Goal: Task Accomplishment & Management: Use online tool/utility

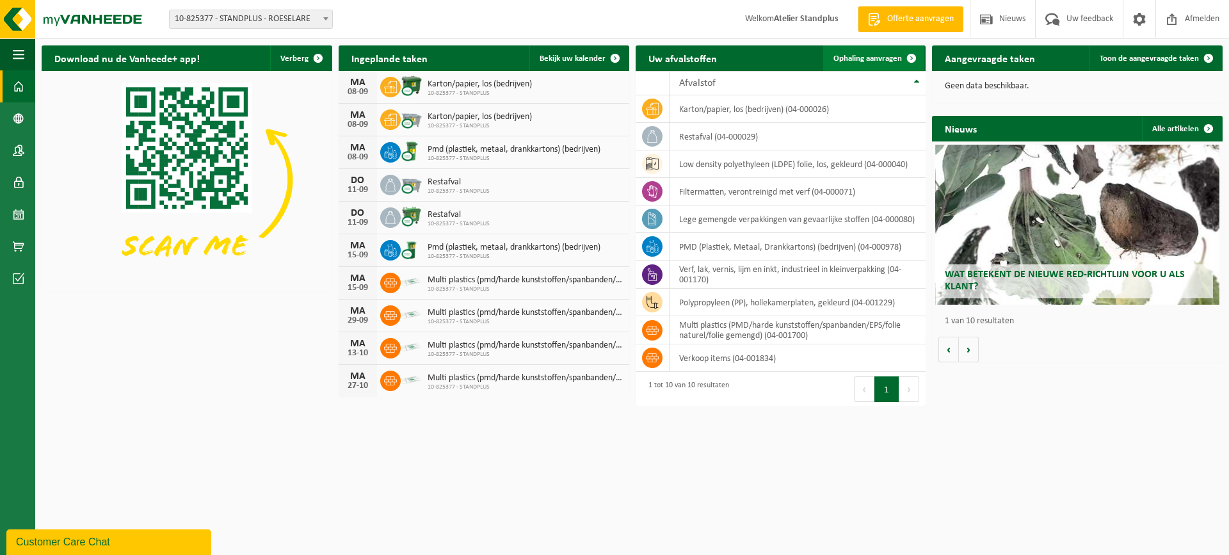
click at [872, 56] on span "Ophaling aanvragen" at bounding box center [867, 58] width 68 height 8
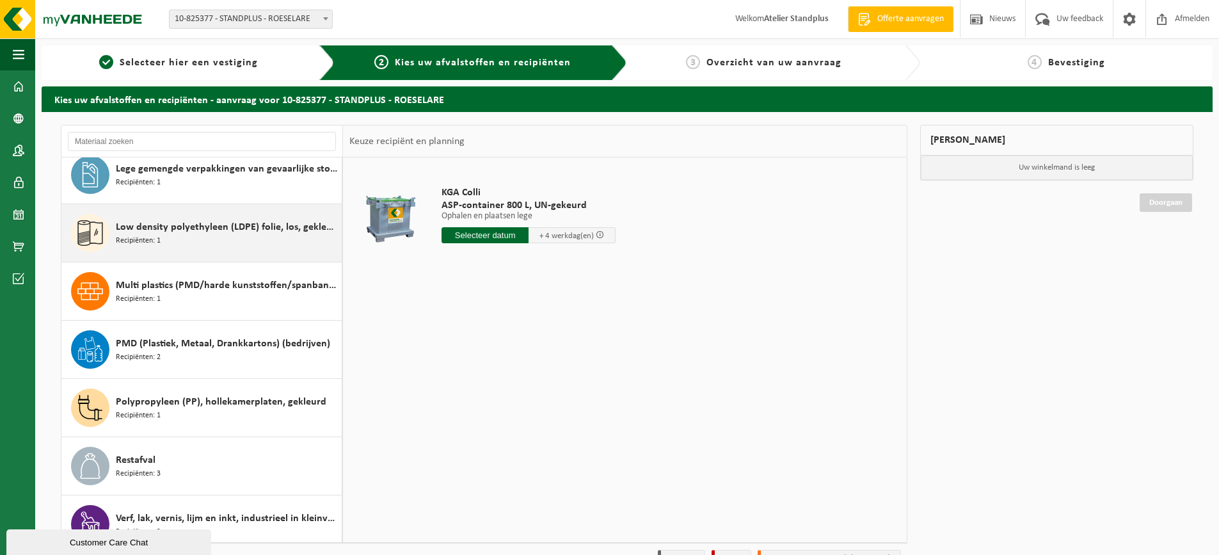
scroll to position [139, 0]
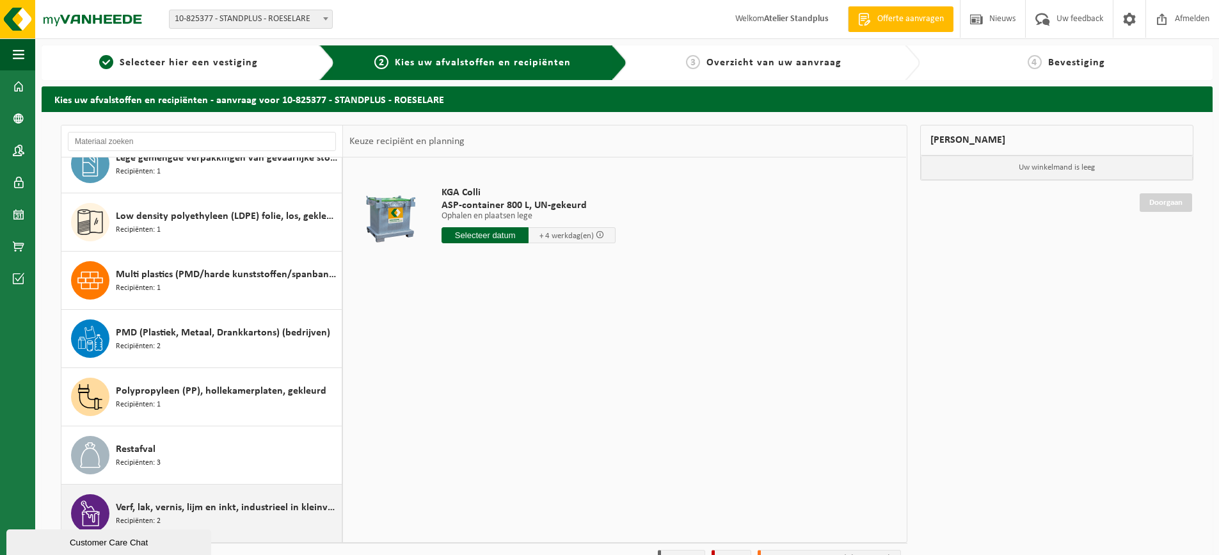
click at [269, 522] on div "Verf, lak, vernis, lijm en inkt, industrieel in kleinverpakking Recipiënten: 2" at bounding box center [227, 513] width 223 height 38
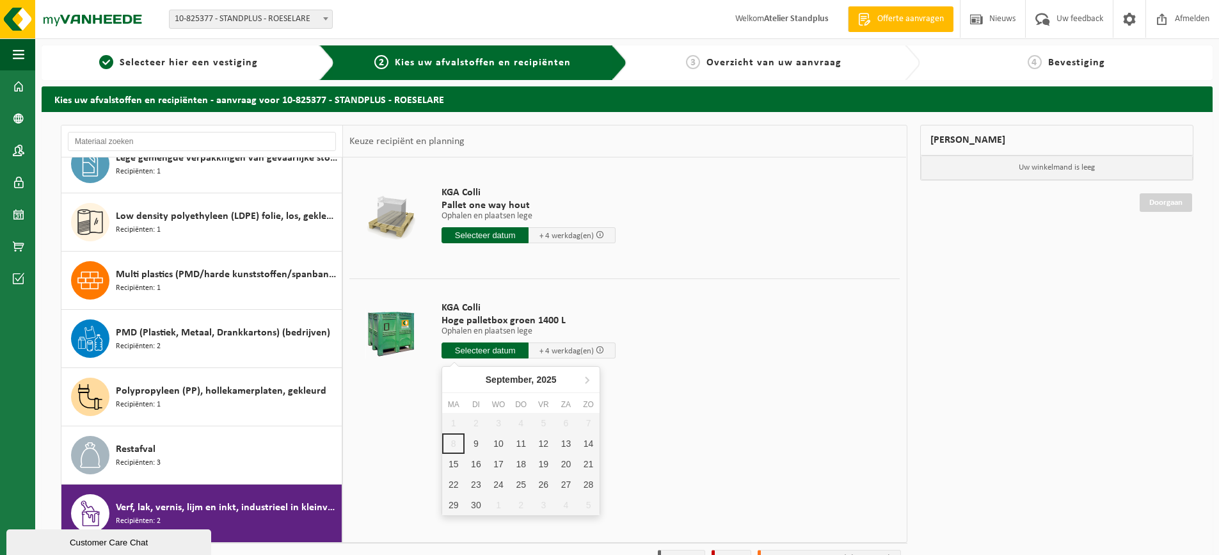
click at [495, 348] on input "text" at bounding box center [485, 350] width 87 height 16
click at [474, 446] on div "9" at bounding box center [476, 443] width 22 height 20
type input "Van 2025-09-09"
type input "2025-09-09"
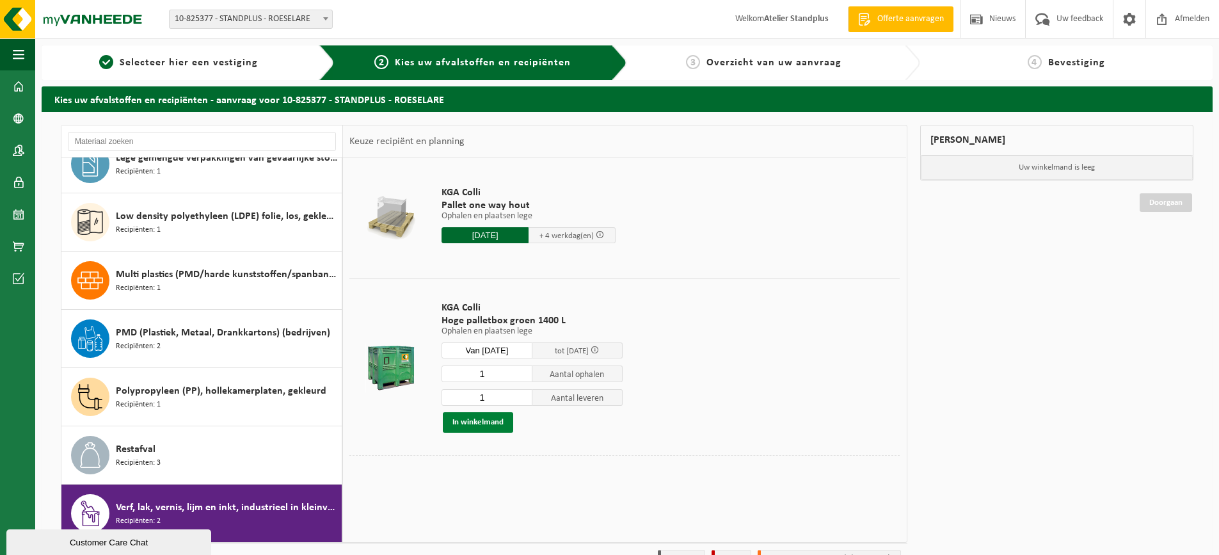
click at [492, 420] on button "In winkelmand" at bounding box center [478, 422] width 70 height 20
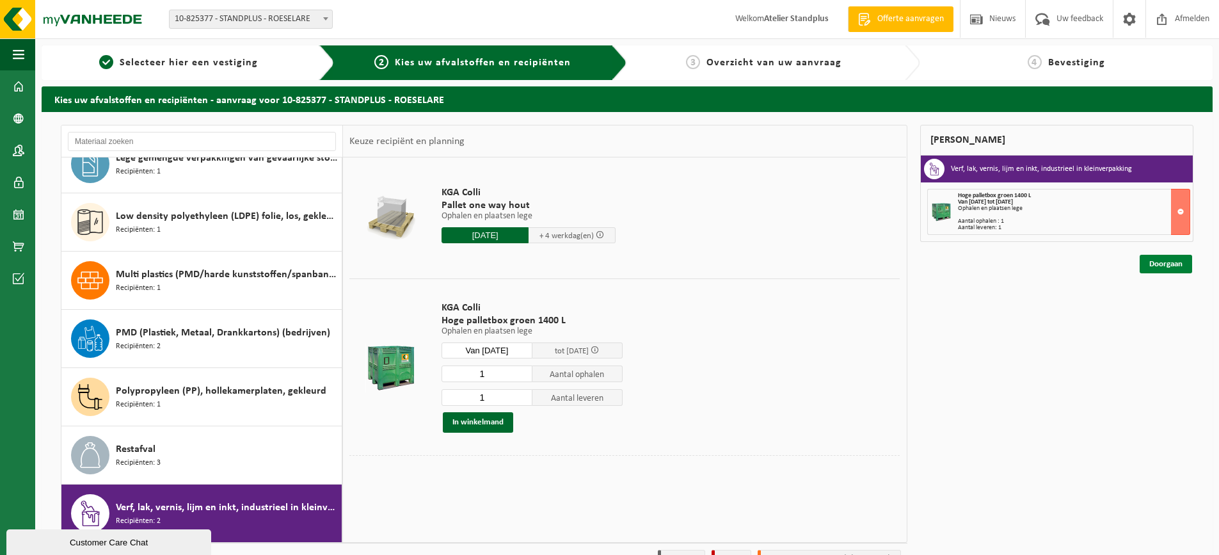
click at [1182, 265] on link "Doorgaan" at bounding box center [1166, 264] width 52 height 19
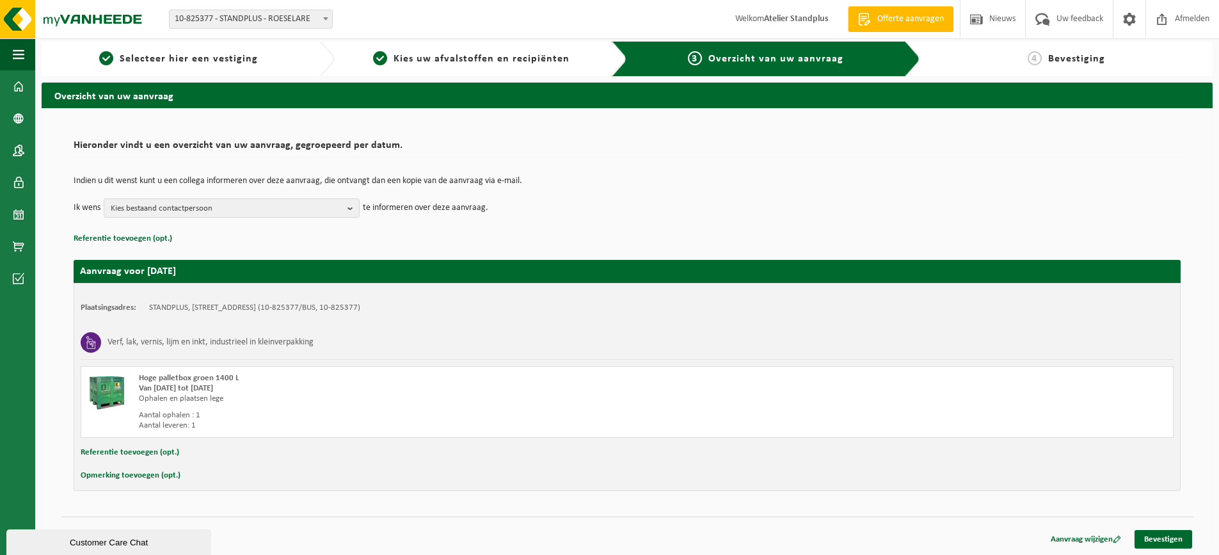
scroll to position [4, 0]
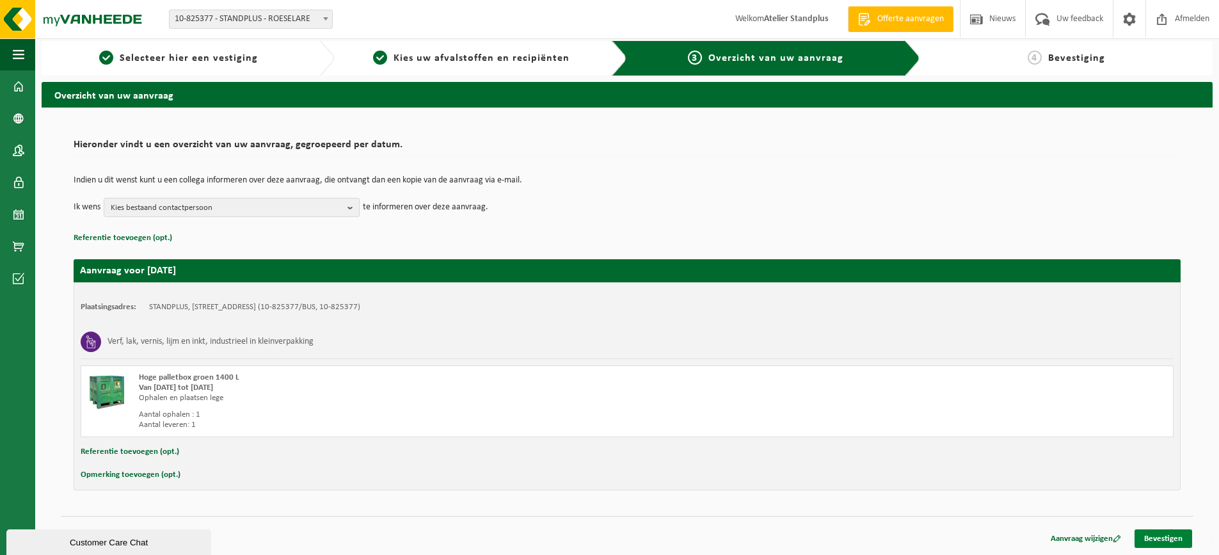
click at [1179, 536] on link "Bevestigen" at bounding box center [1164, 538] width 58 height 19
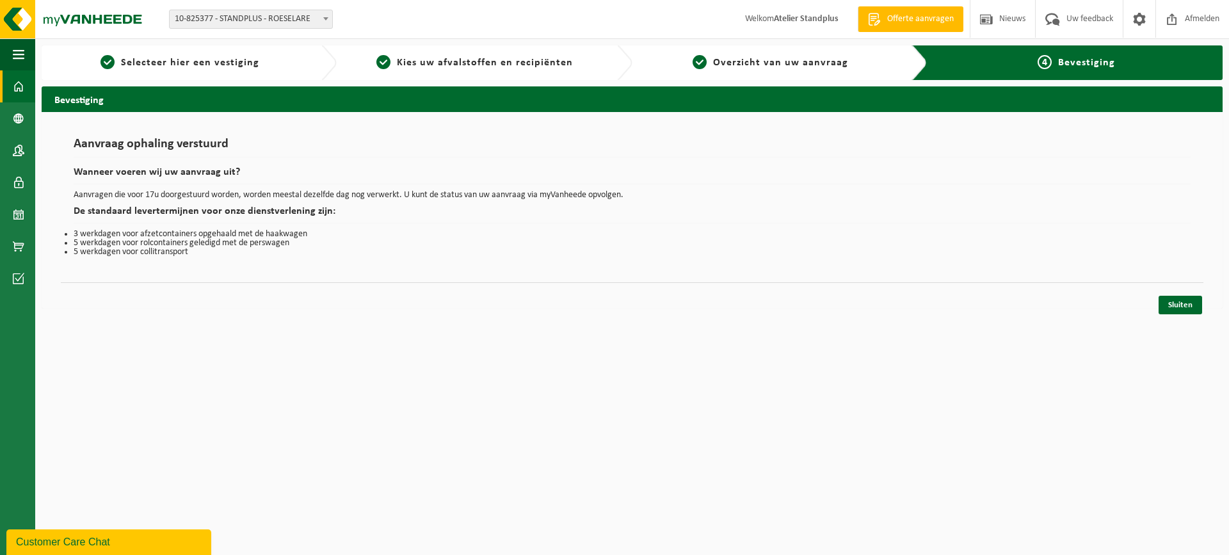
click at [18, 80] on span at bounding box center [19, 86] width 12 height 32
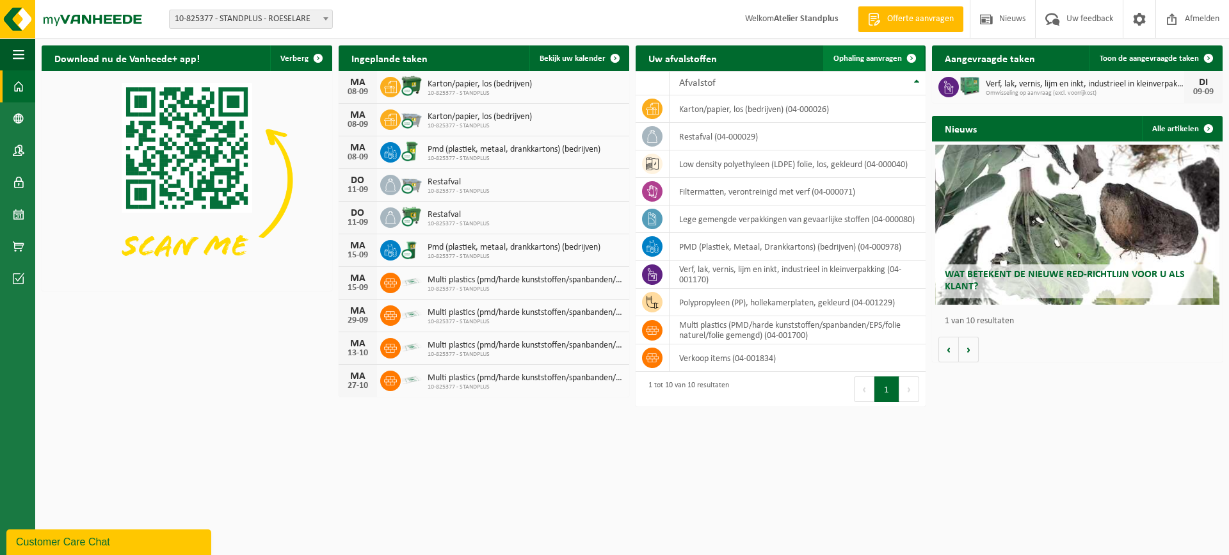
click at [898, 65] on link "Ophaling aanvragen" at bounding box center [873, 58] width 101 height 26
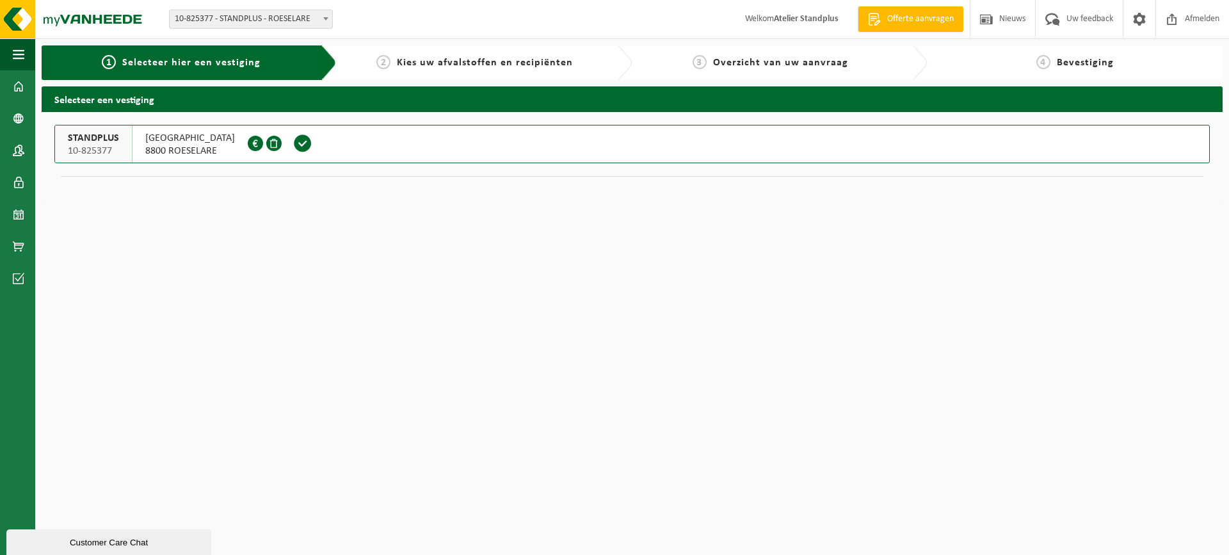
click at [311, 150] on span at bounding box center [302, 143] width 19 height 19
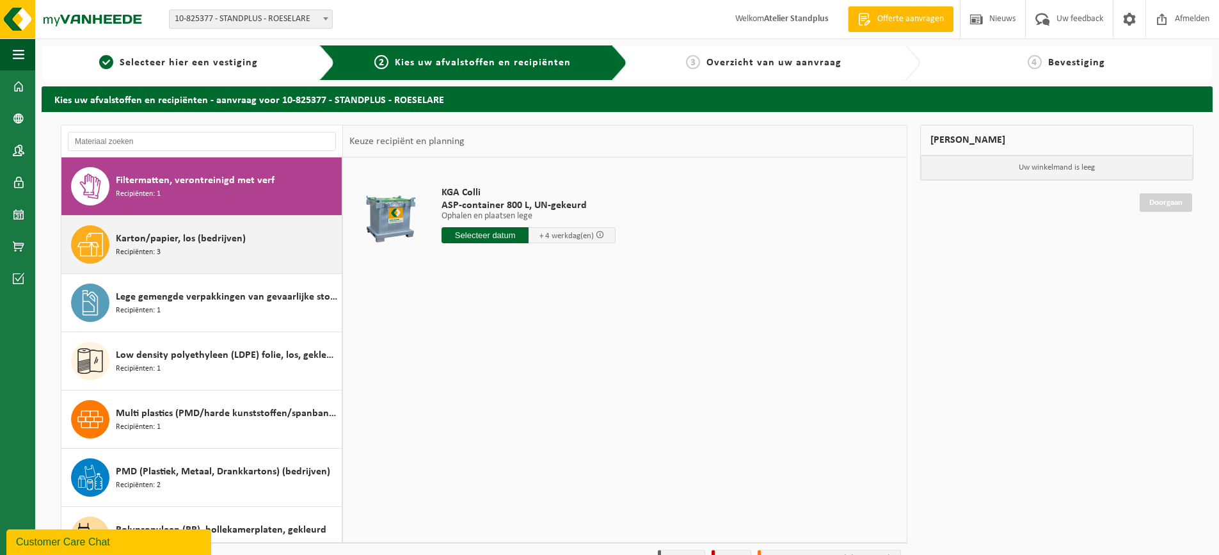
click at [308, 255] on div "Karton/papier, los (bedrijven) Recipiënten: 3" at bounding box center [227, 244] width 223 height 38
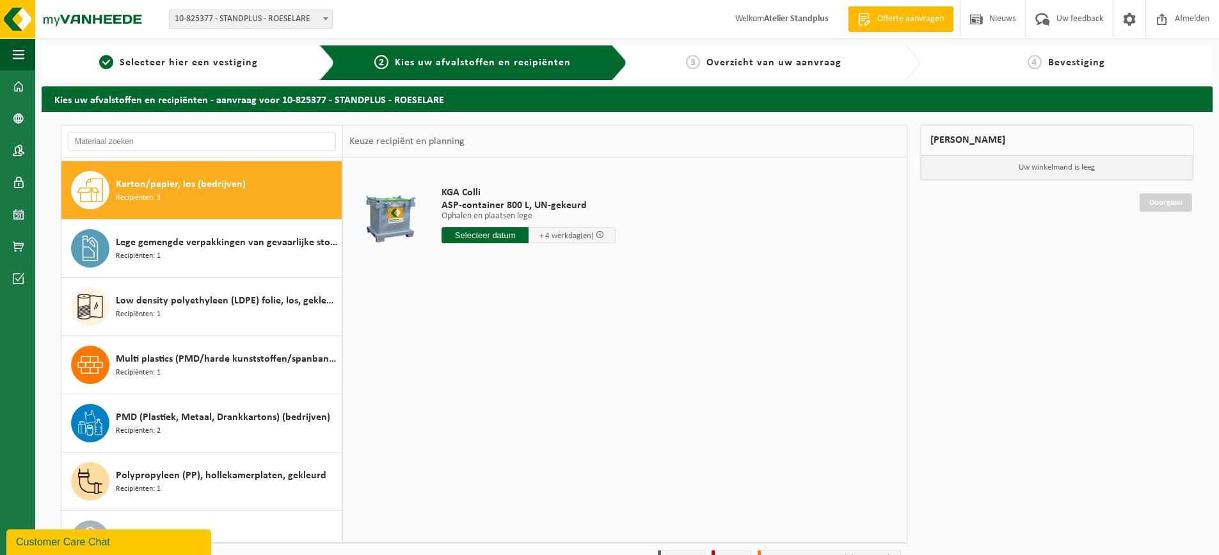
scroll to position [58, 0]
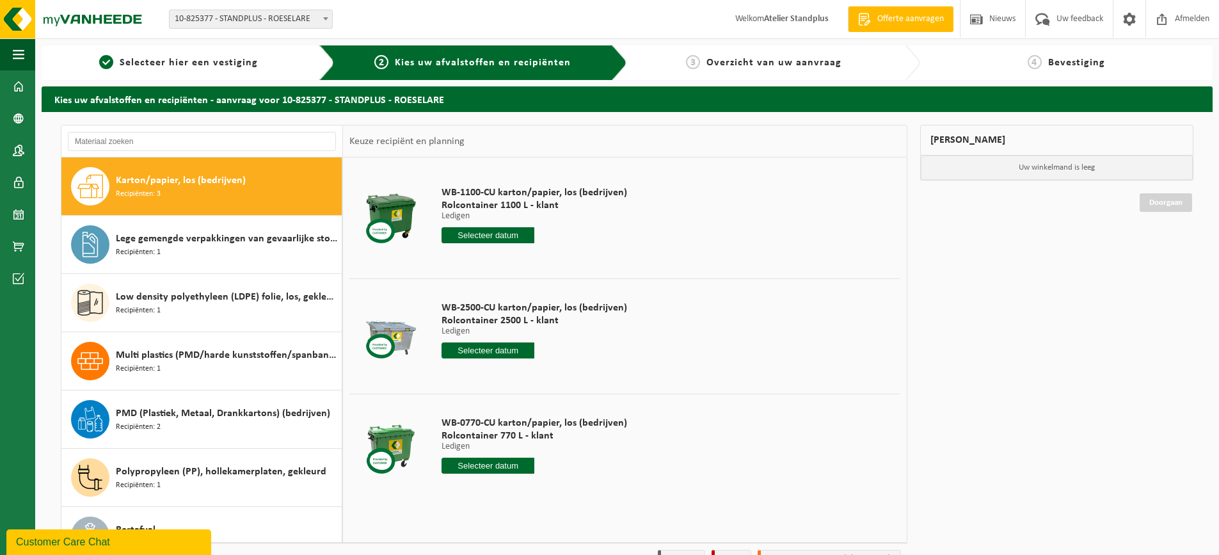
click at [477, 352] on input "text" at bounding box center [488, 350] width 93 height 16
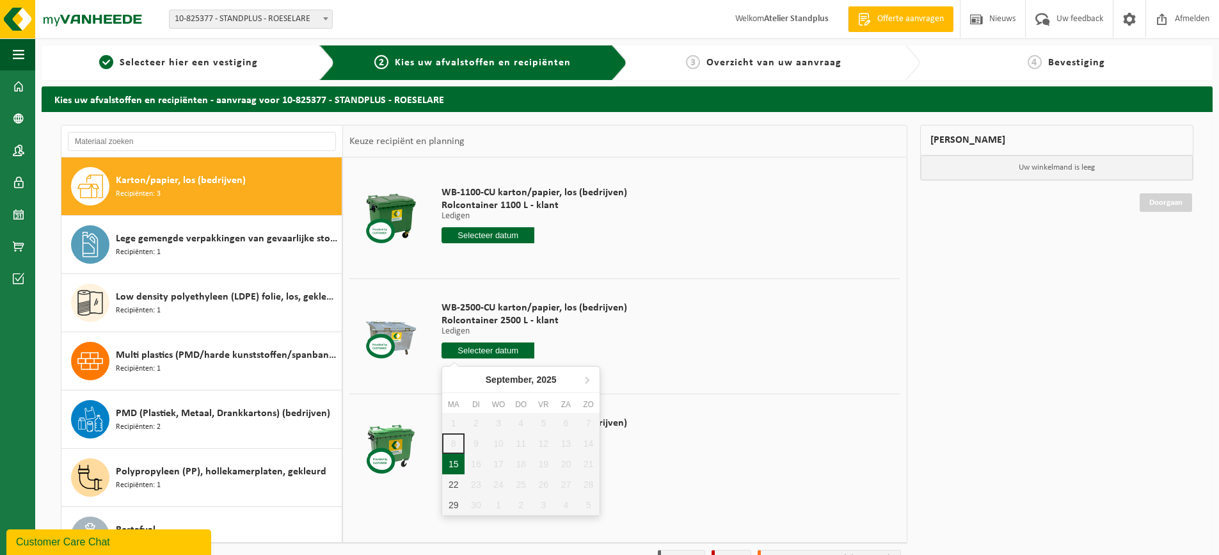
click at [451, 468] on div "15" at bounding box center [453, 464] width 22 height 20
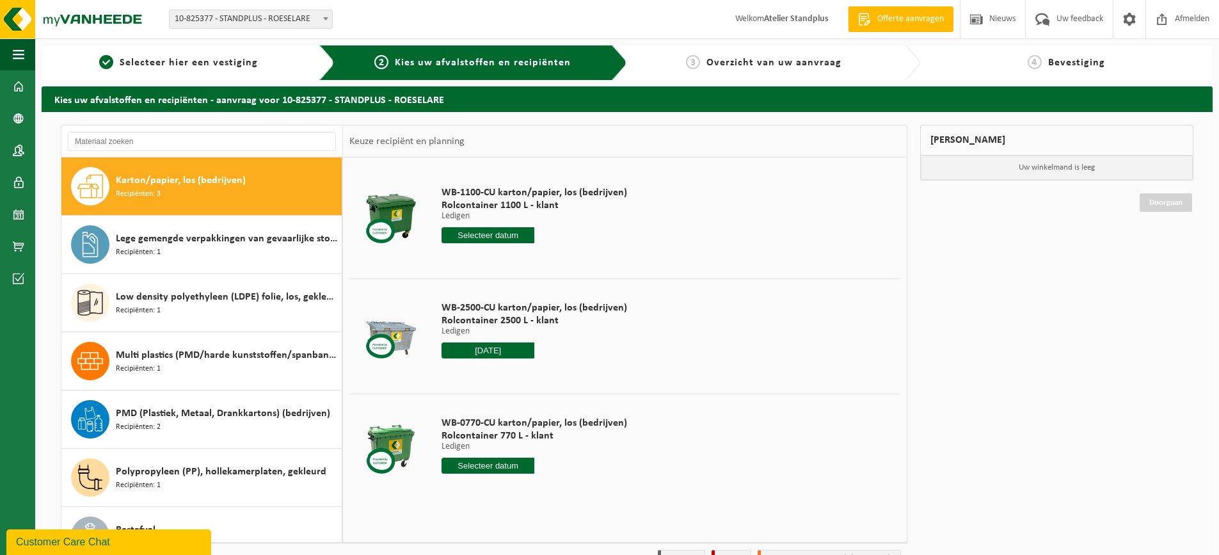
type input "Van [DATE]"
type input "2025-09-15"
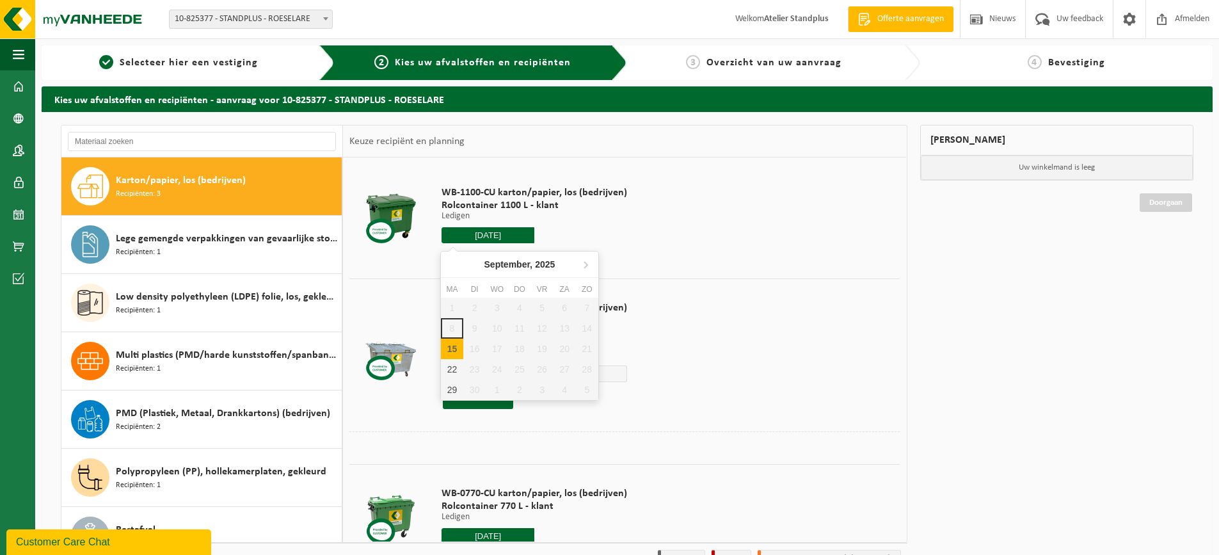
click at [486, 235] on input "2025-09-15" at bounding box center [488, 235] width 93 height 16
click at [458, 354] on div "15" at bounding box center [452, 349] width 22 height 20
click at [689, 222] on td "WB-1100-CU karton/papier, los (bedrijven) Rolcontainer 1100 L - klant Ledigen L…" at bounding box center [666, 218] width 468 height 108
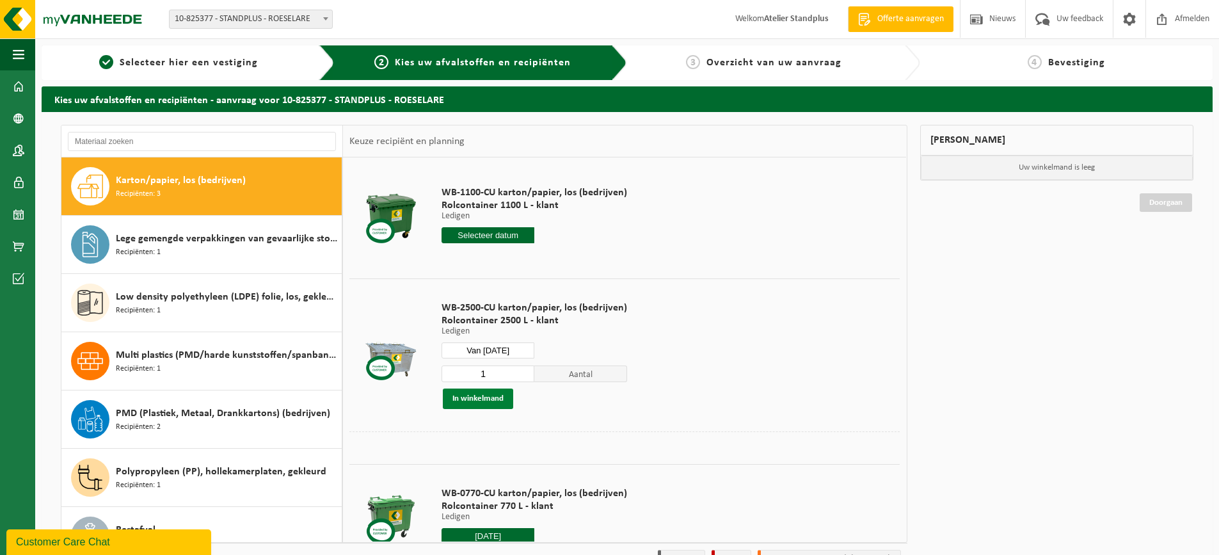
click at [496, 403] on button "In winkelmand" at bounding box center [478, 398] width 70 height 20
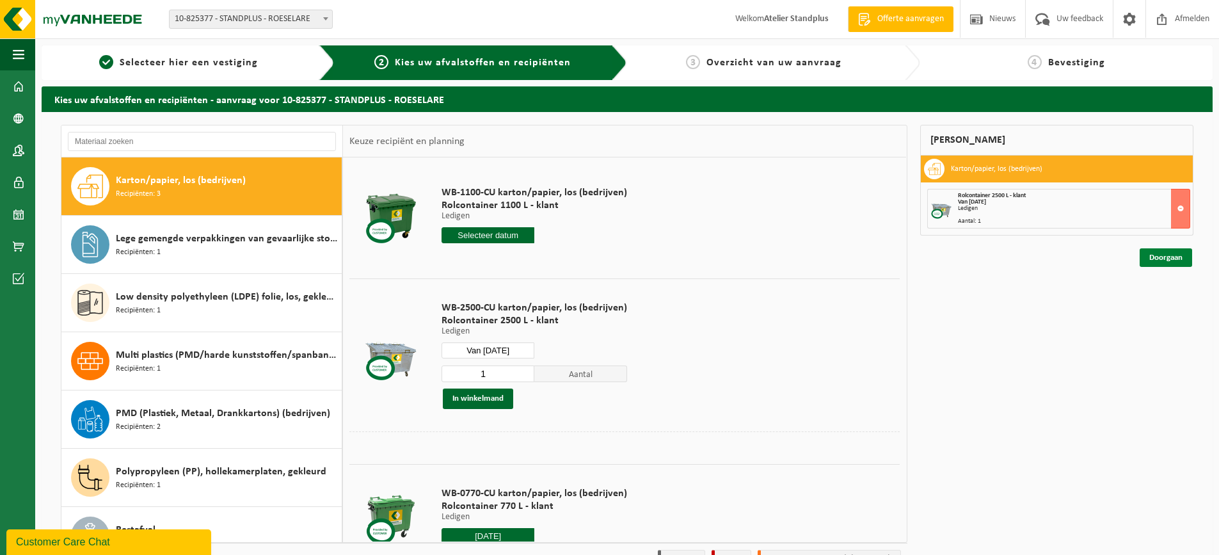
click at [1161, 263] on link "Doorgaan" at bounding box center [1166, 257] width 52 height 19
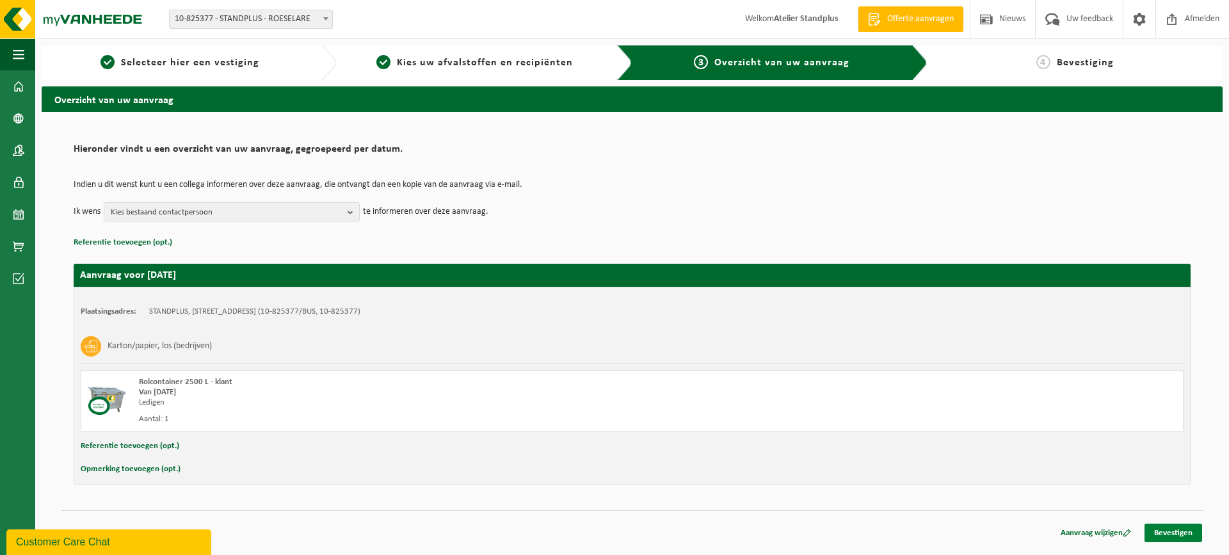
click at [1164, 531] on link "Bevestigen" at bounding box center [1173, 532] width 58 height 19
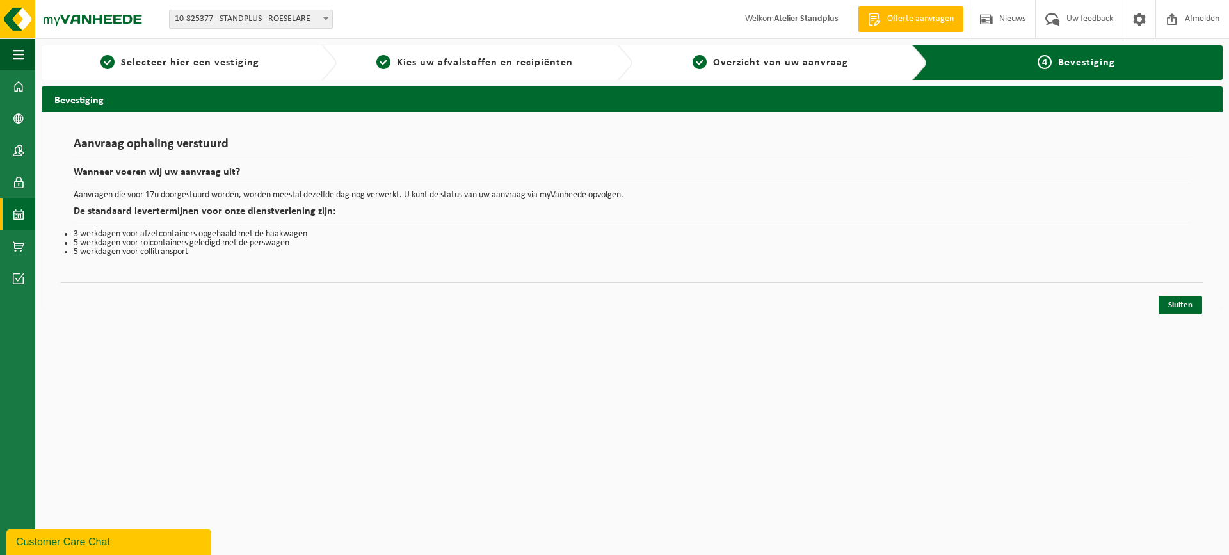
click at [19, 223] on span at bounding box center [19, 214] width 12 height 32
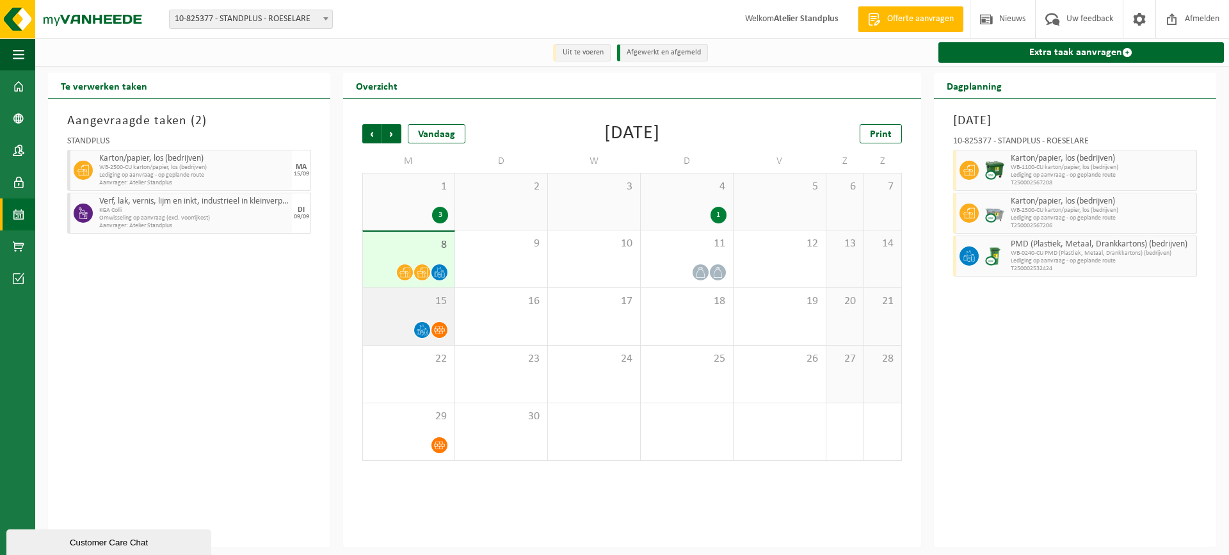
click at [404, 310] on div "15" at bounding box center [409, 316] width 92 height 57
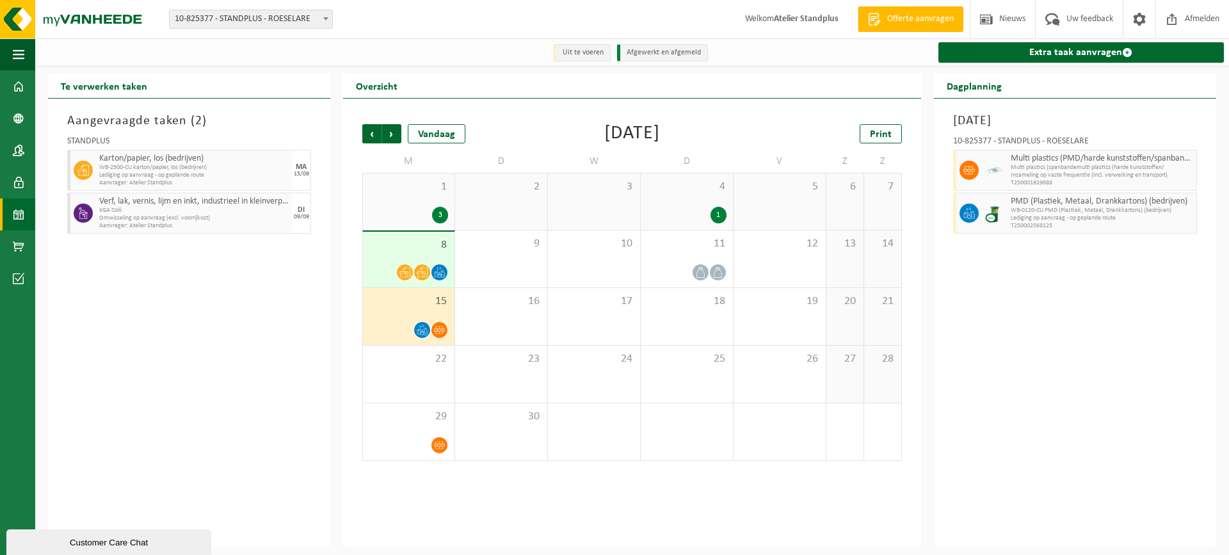
click at [975, 65] on div "Extra taak aanvragen" at bounding box center [1079, 52] width 298 height 28
click at [973, 58] on link "Extra taak aanvragen" at bounding box center [1080, 52] width 285 height 20
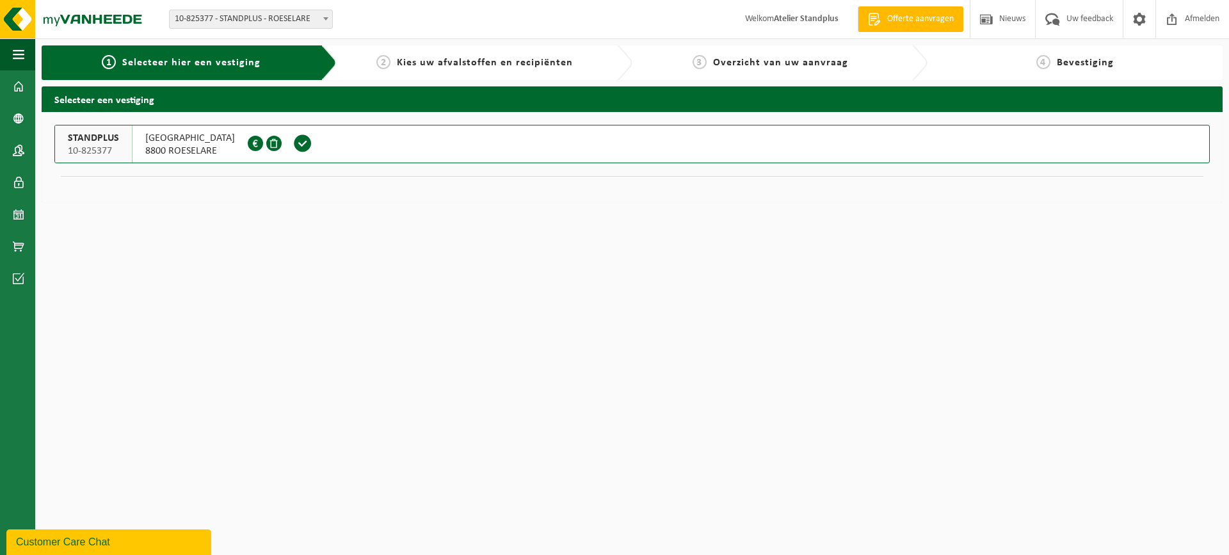
click at [308, 146] on span at bounding box center [302, 143] width 19 height 19
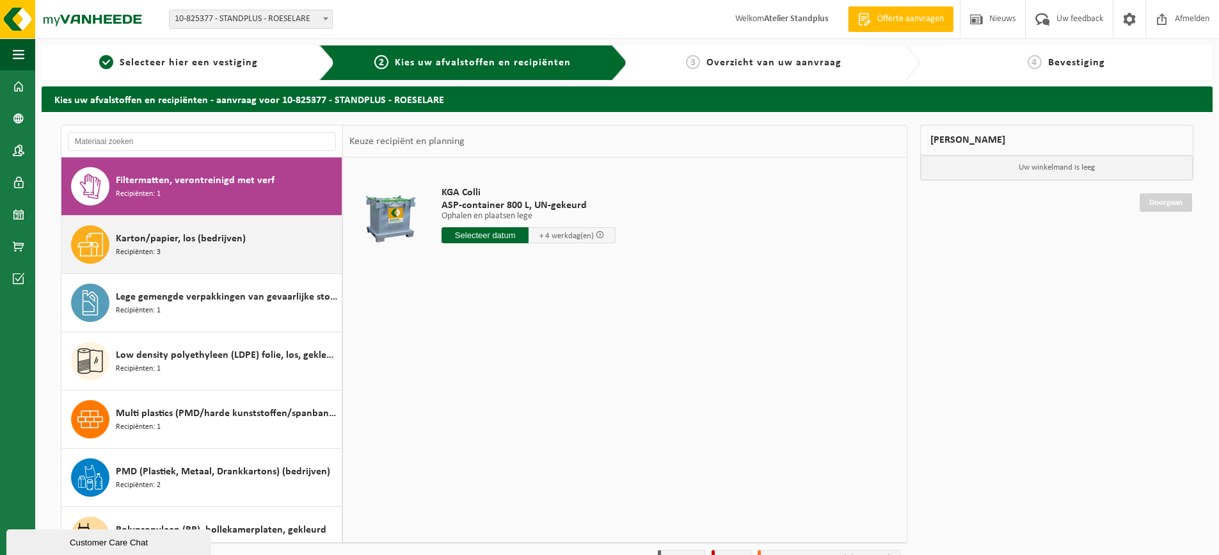
click at [275, 226] on div "Karton/papier, los (bedrijven) Recipiënten: 3" at bounding box center [227, 244] width 223 height 38
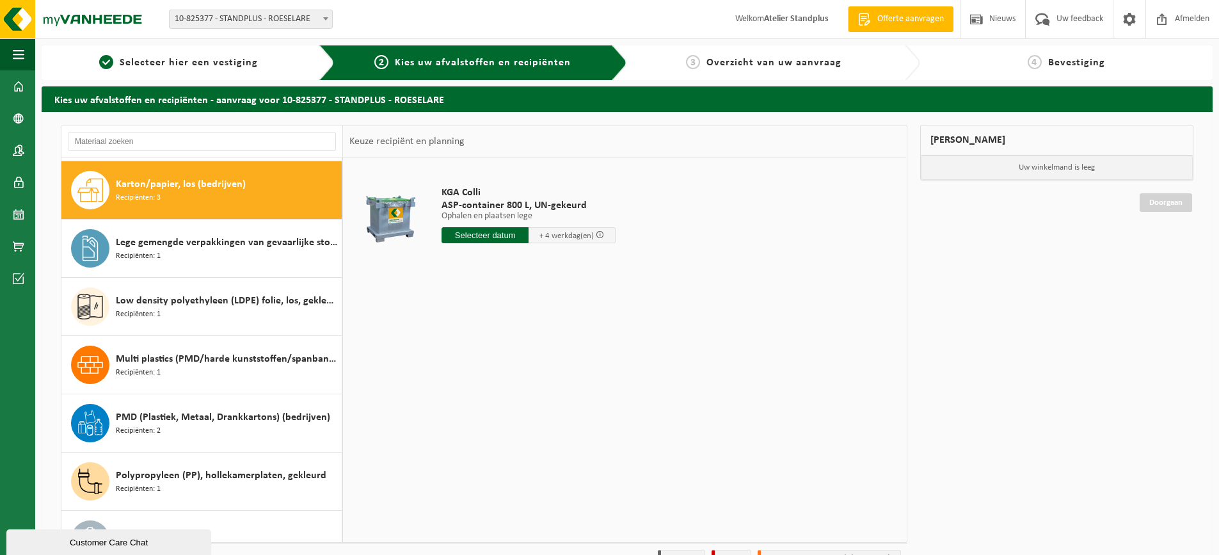
scroll to position [58, 0]
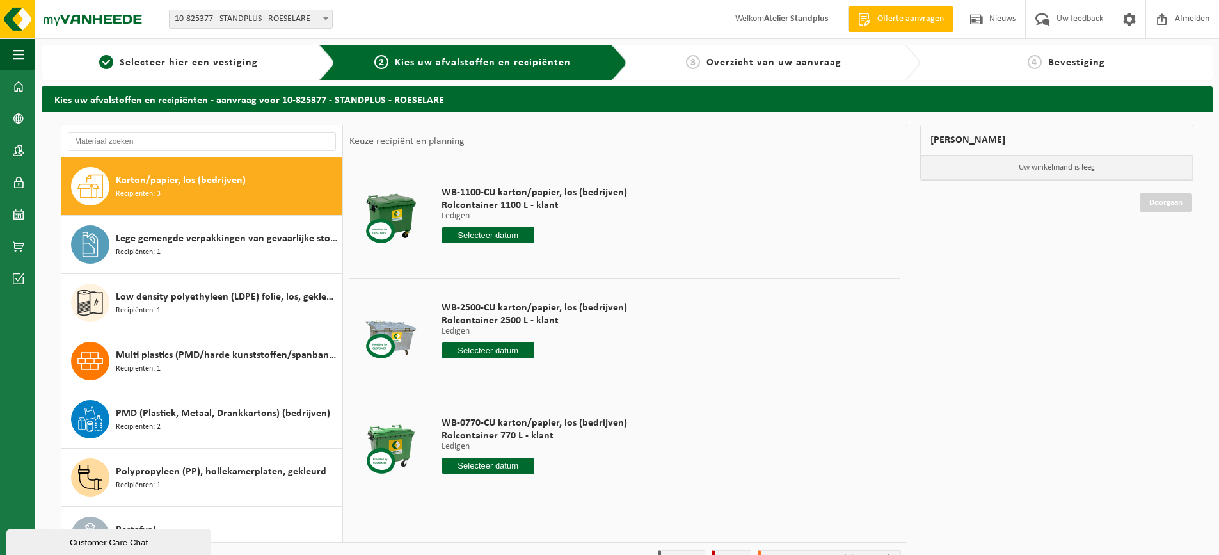
click at [491, 238] on input "text" at bounding box center [488, 235] width 93 height 16
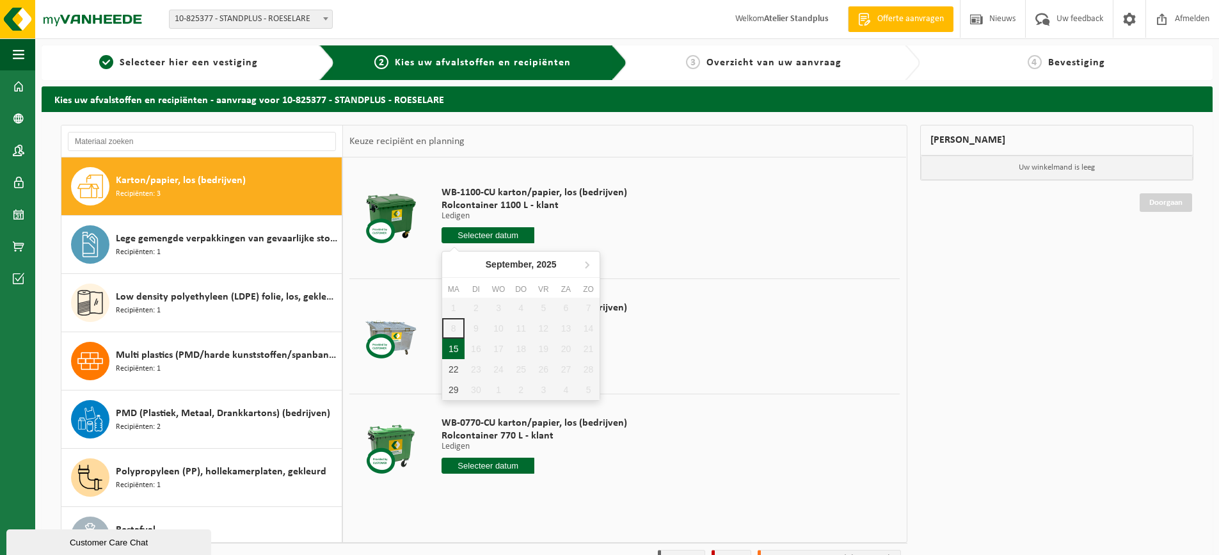
click at [460, 342] on div "15" at bounding box center [453, 349] width 22 height 20
type input "Van 2025-09-15"
type input "2025-09-15"
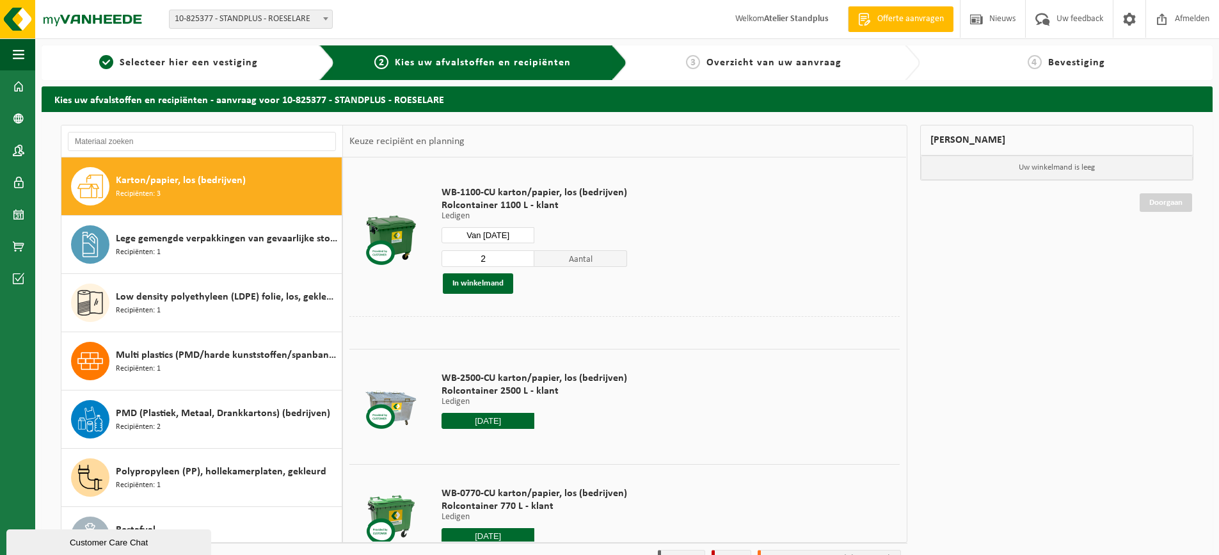
click at [522, 255] on input "2" at bounding box center [488, 258] width 93 height 17
click at [522, 255] on input "3" at bounding box center [488, 258] width 93 height 17
drag, startPoint x: 522, startPoint y: 255, endPoint x: 518, endPoint y: 265, distance: 10.1
type input "4"
click at [522, 256] on input "4" at bounding box center [488, 258] width 93 height 17
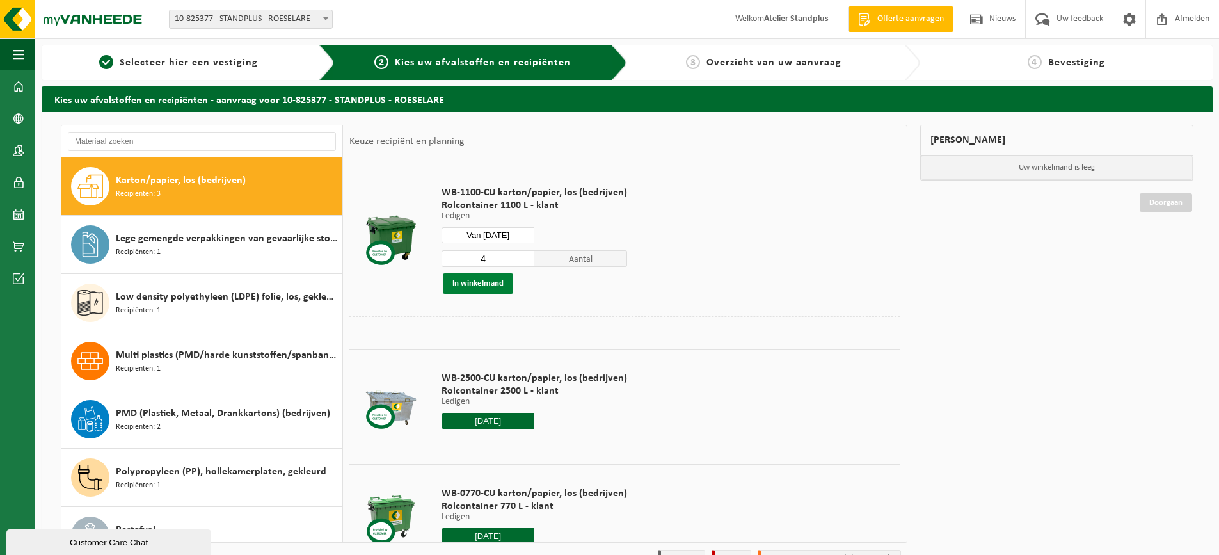
click at [504, 291] on button "In winkelmand" at bounding box center [478, 283] width 70 height 20
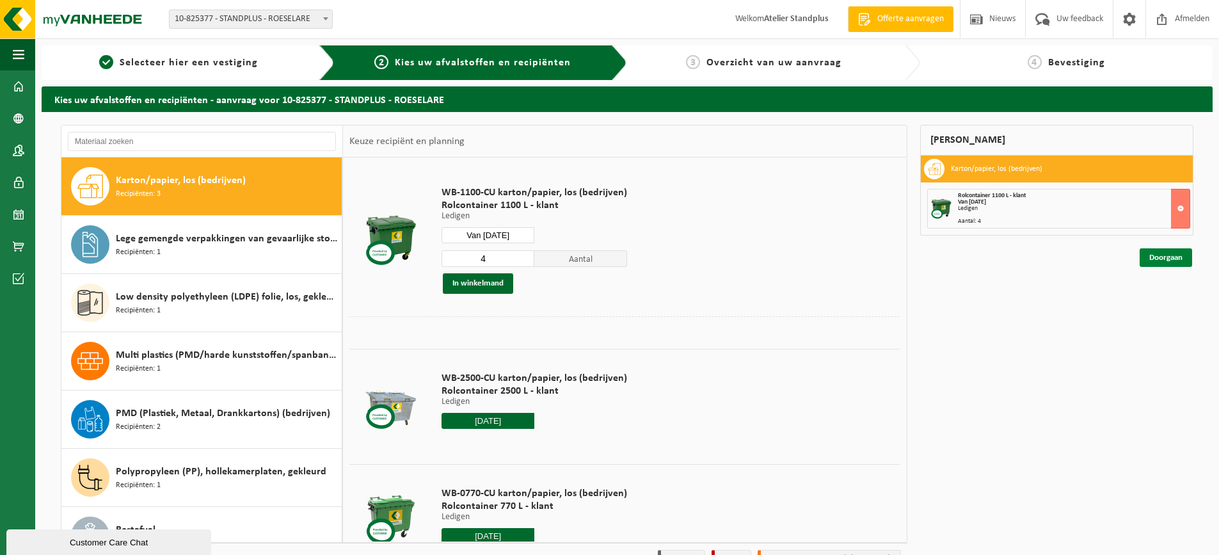
click at [1164, 253] on link "Doorgaan" at bounding box center [1166, 257] width 52 height 19
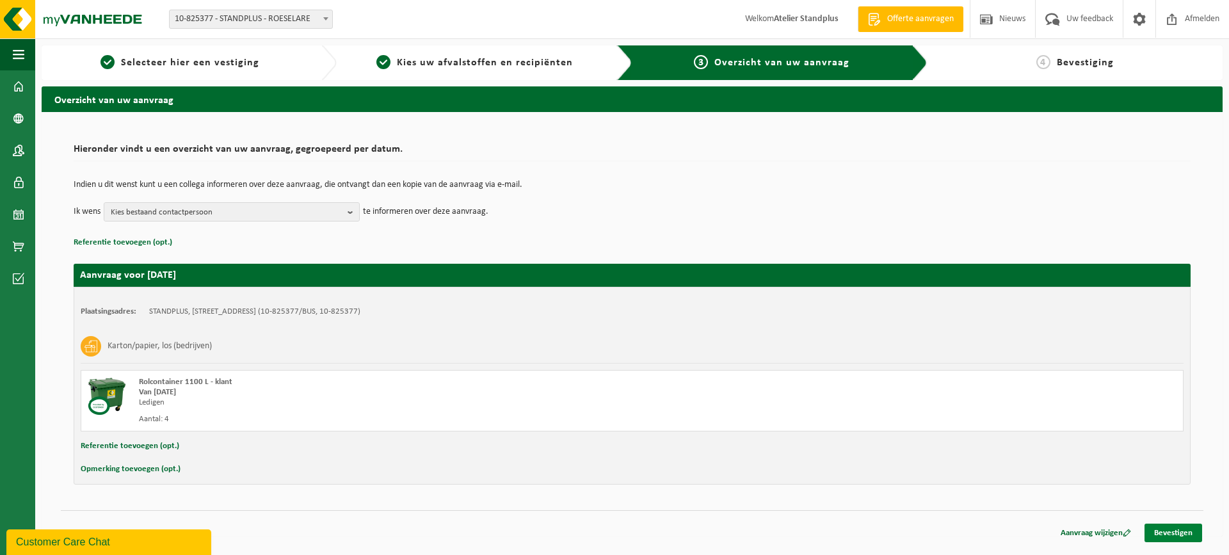
click at [1168, 526] on link "Bevestigen" at bounding box center [1173, 532] width 58 height 19
